Goal: Check status: Check status

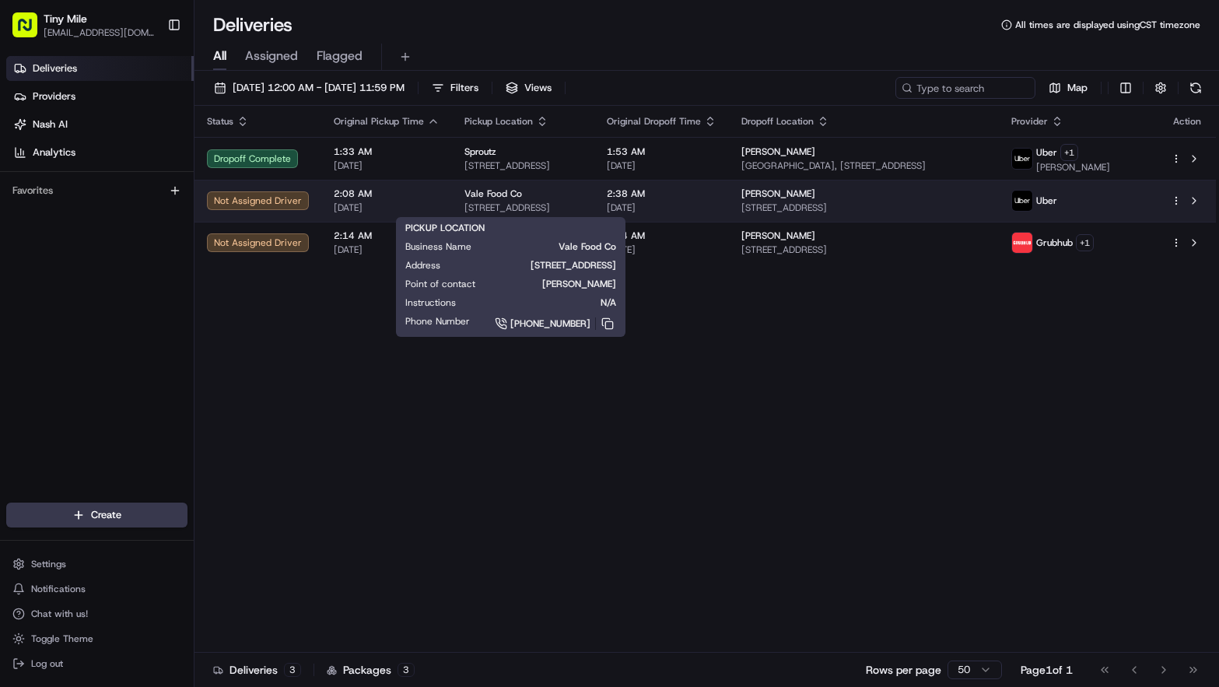
click at [558, 200] on div "Vale Food Co [STREET_ADDRESS]" at bounding box center [524, 201] width 118 height 26
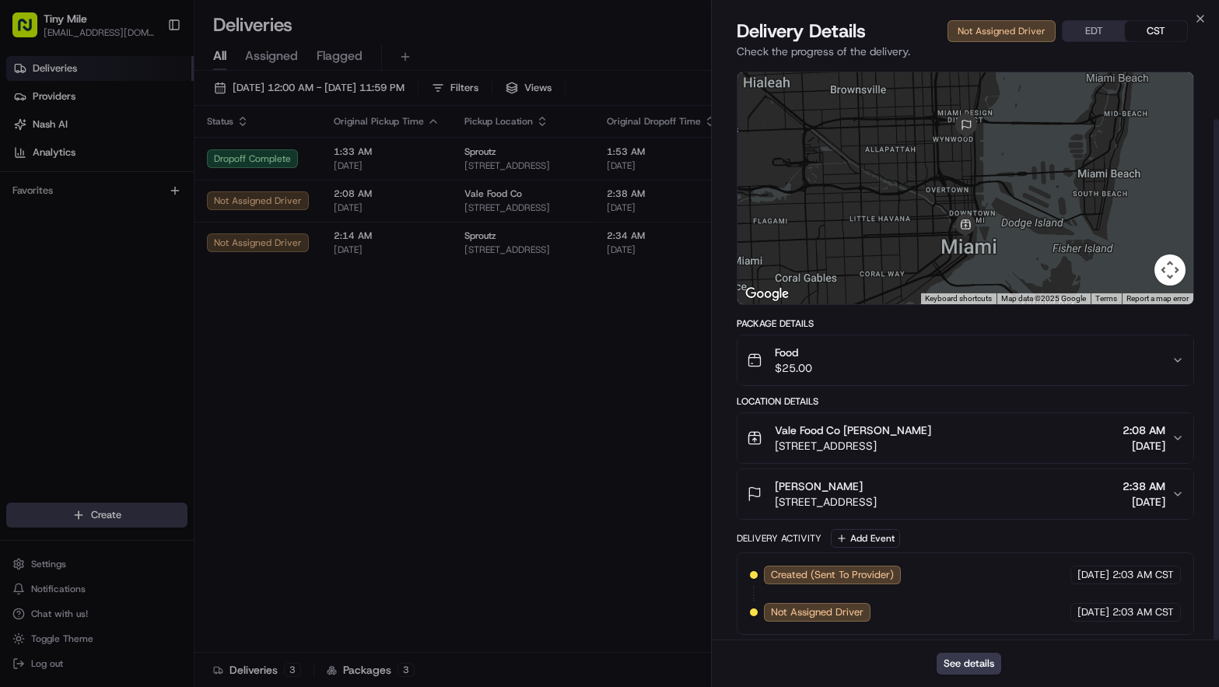
scroll to position [59, 0]
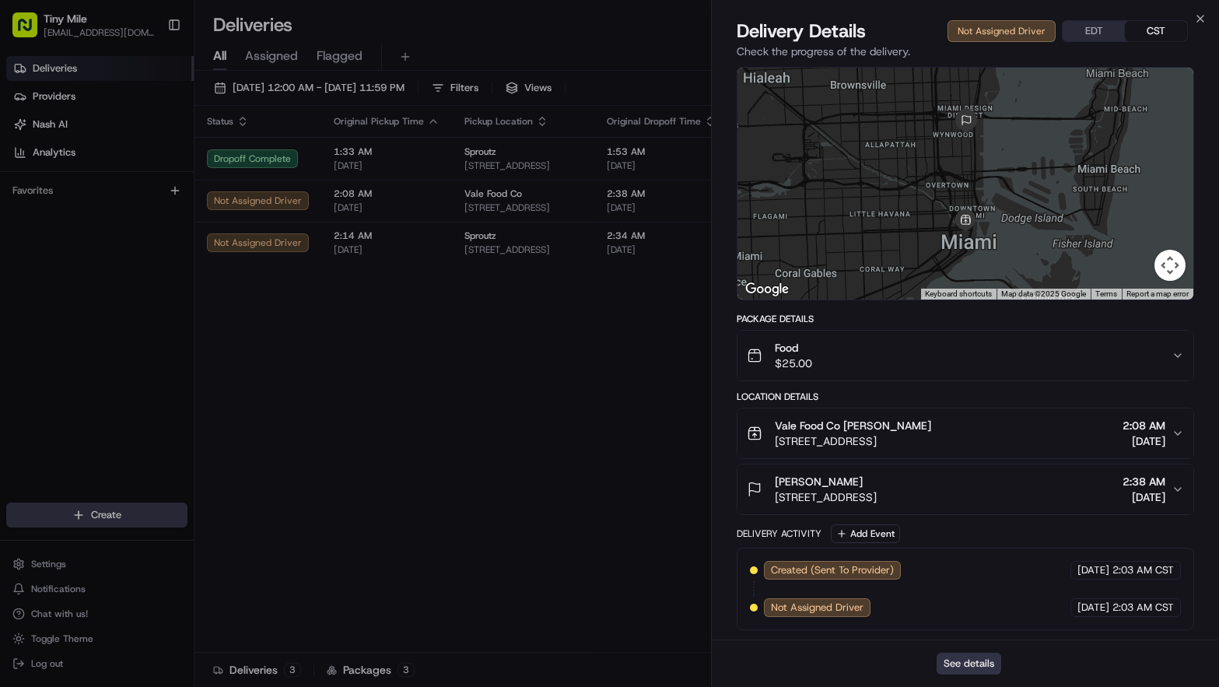
click at [984, 665] on button "See details" at bounding box center [969, 664] width 65 height 22
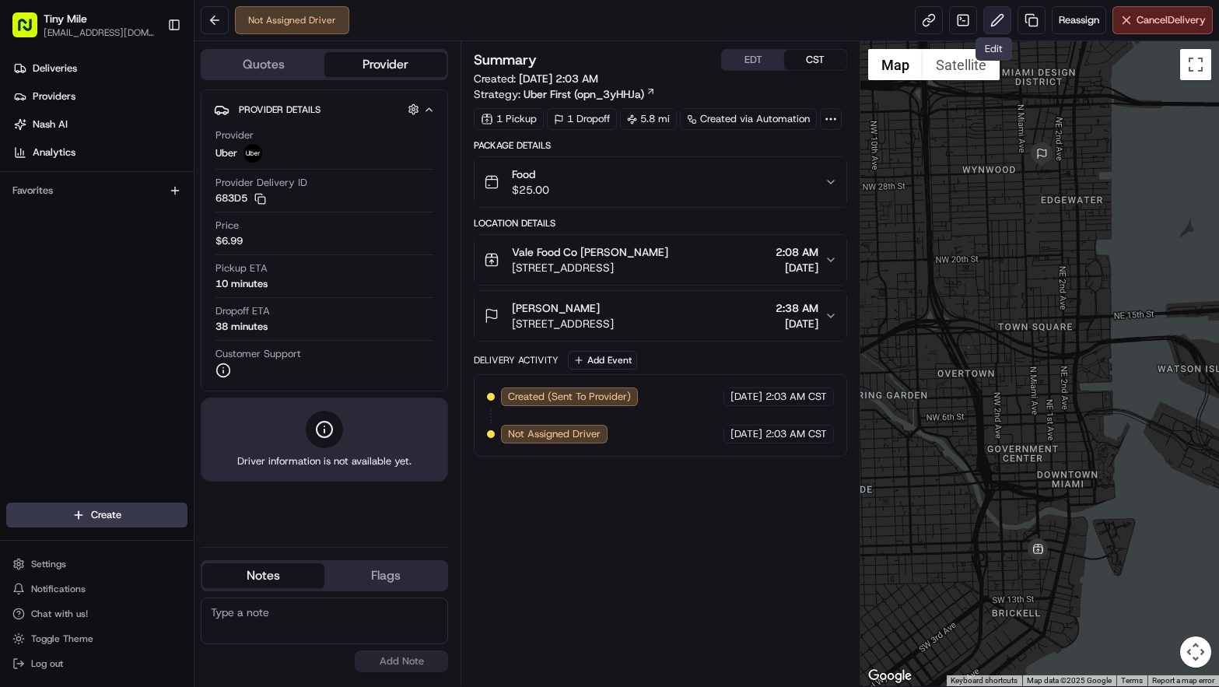
click at [994, 21] on button at bounding box center [998, 20] width 28 height 28
click at [219, 22] on button at bounding box center [215, 20] width 28 height 28
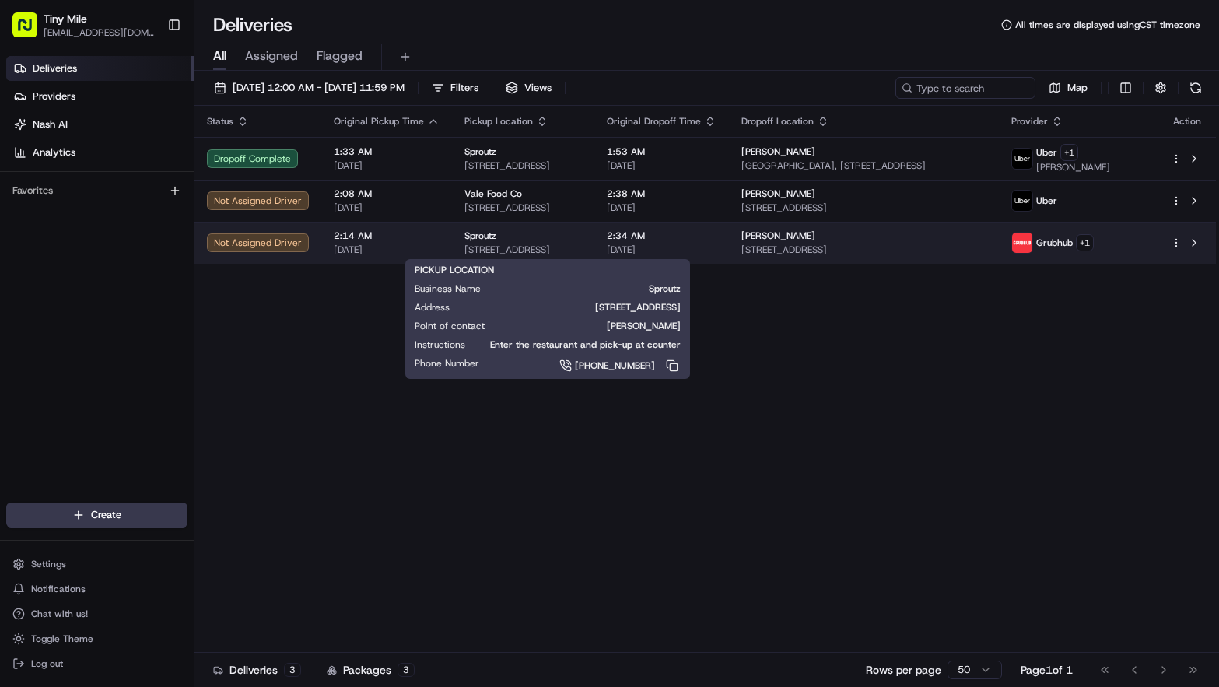
click at [582, 251] on span "[STREET_ADDRESS]" at bounding box center [524, 250] width 118 height 12
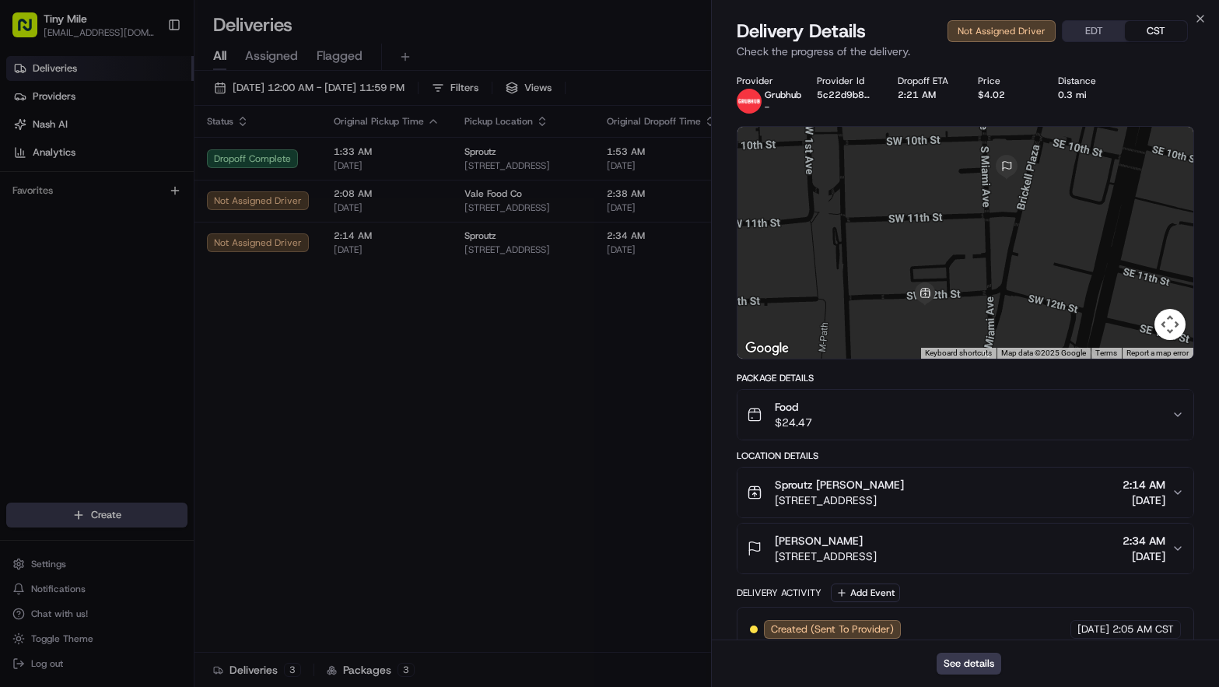
click at [973, 675] on div "See details" at bounding box center [965, 663] width 507 height 47
click at [973, 665] on button "See details" at bounding box center [969, 664] width 65 height 22
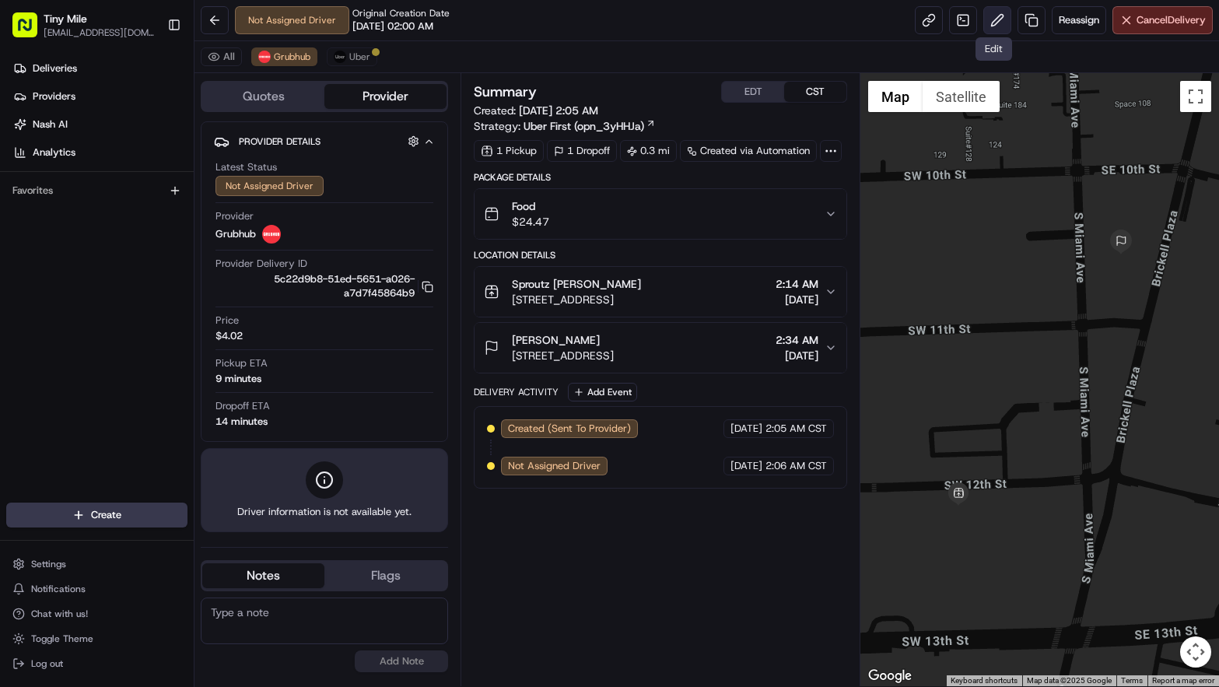
click at [992, 26] on button at bounding box center [998, 20] width 28 height 28
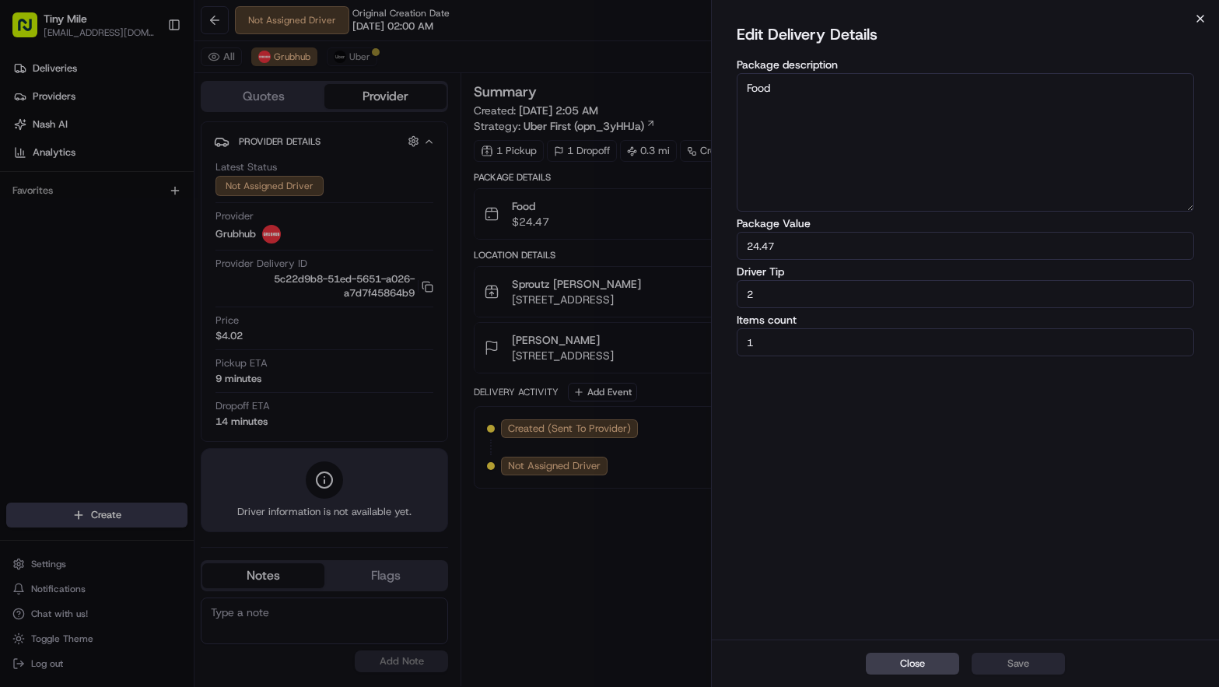
click at [1205, 18] on icon "button" at bounding box center [1200, 18] width 12 height 12
